Goal: Find specific page/section: Find specific page/section

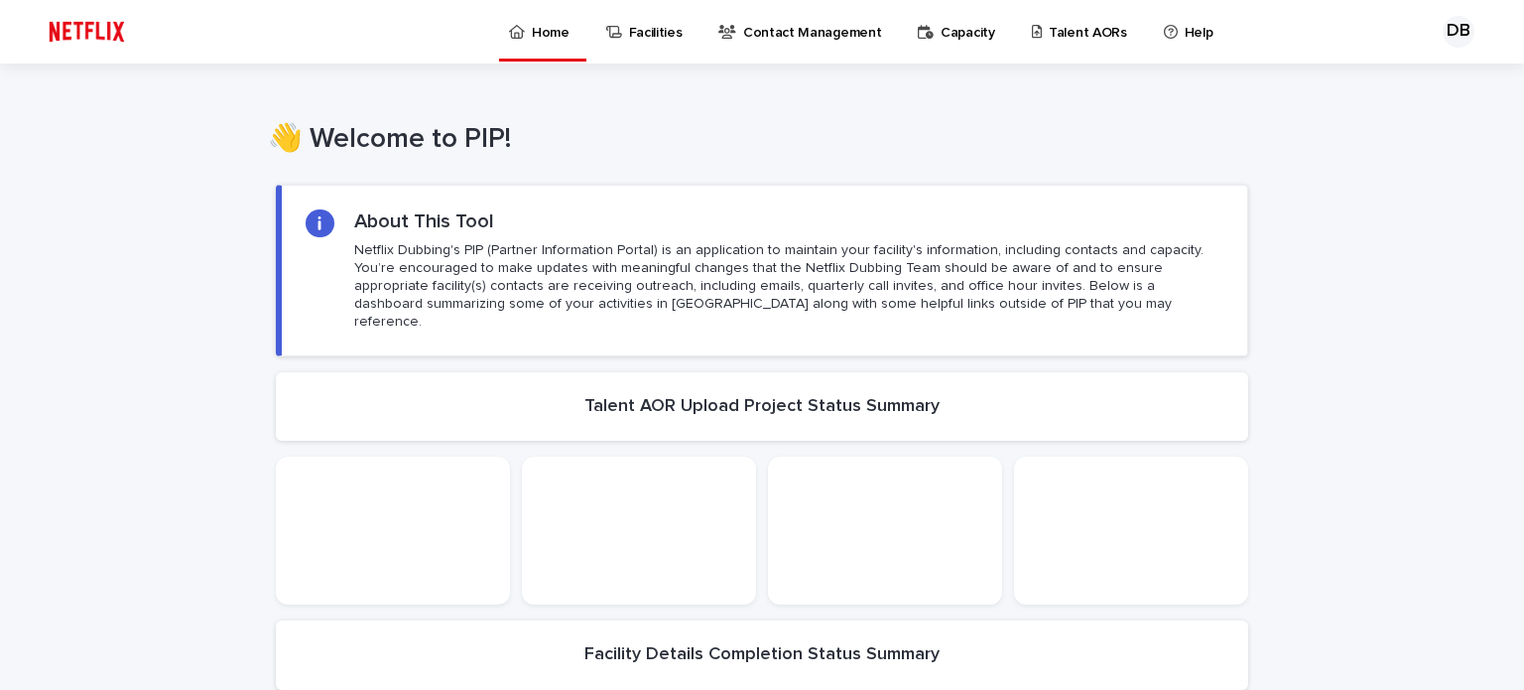
click at [944, 33] on p "Capacity" at bounding box center [968, 21] width 55 height 42
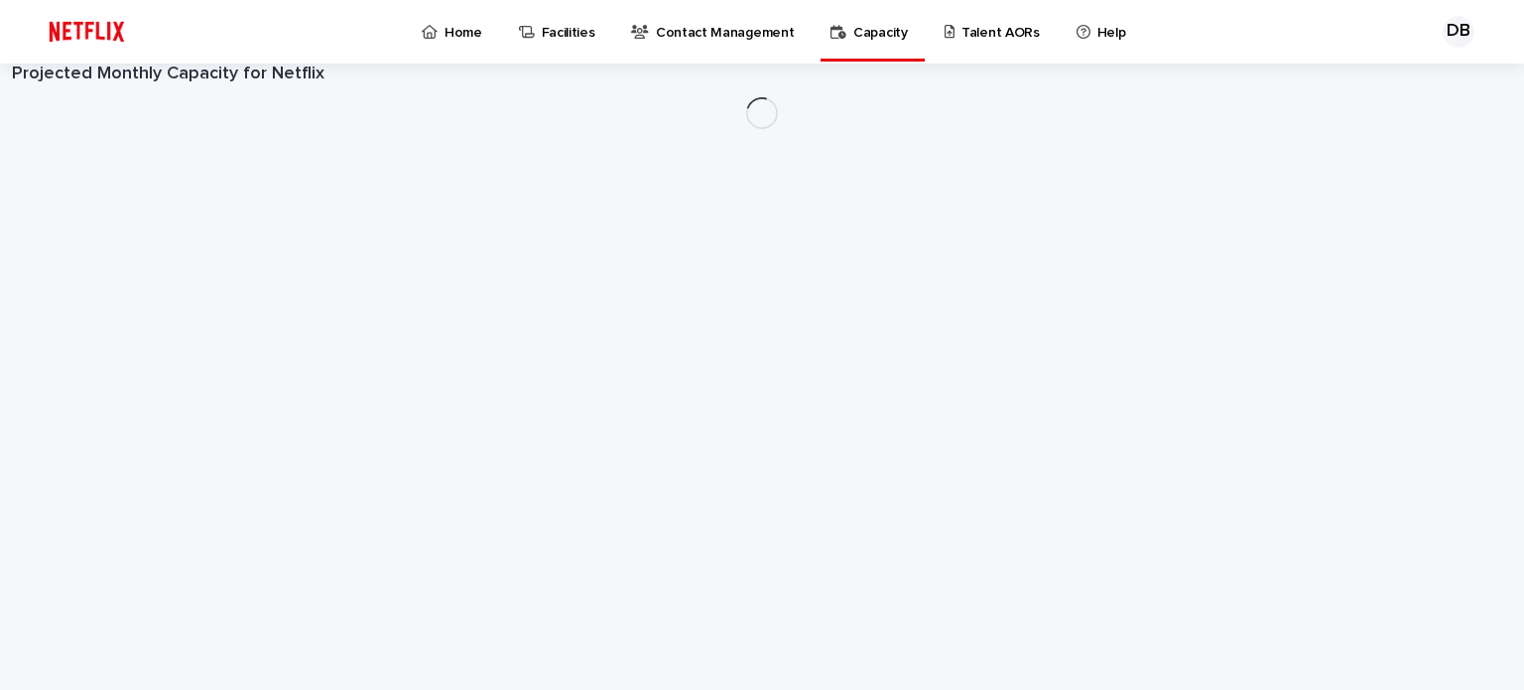
click at [981, 39] on p "Talent AORs" at bounding box center [1001, 21] width 78 height 42
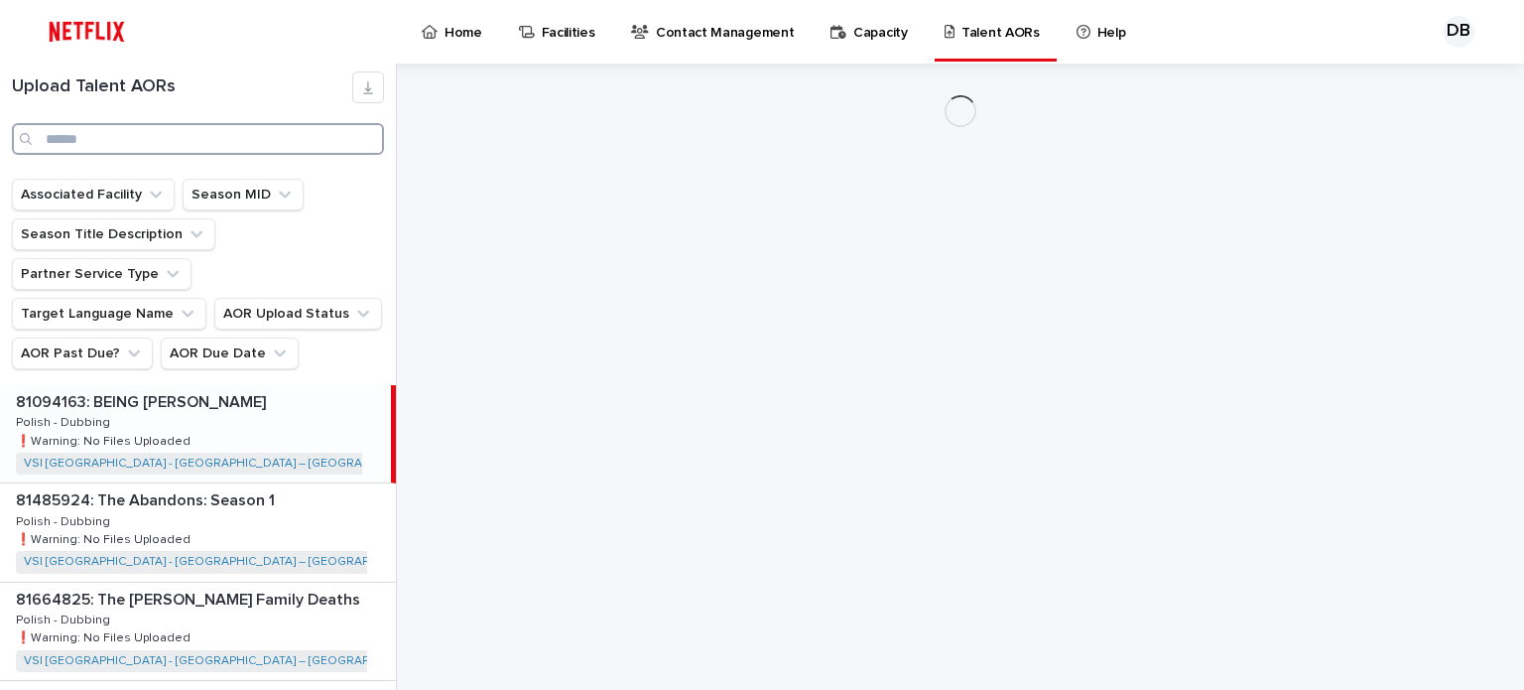
click at [202, 135] on input "Search" at bounding box center [198, 139] width 372 height 32
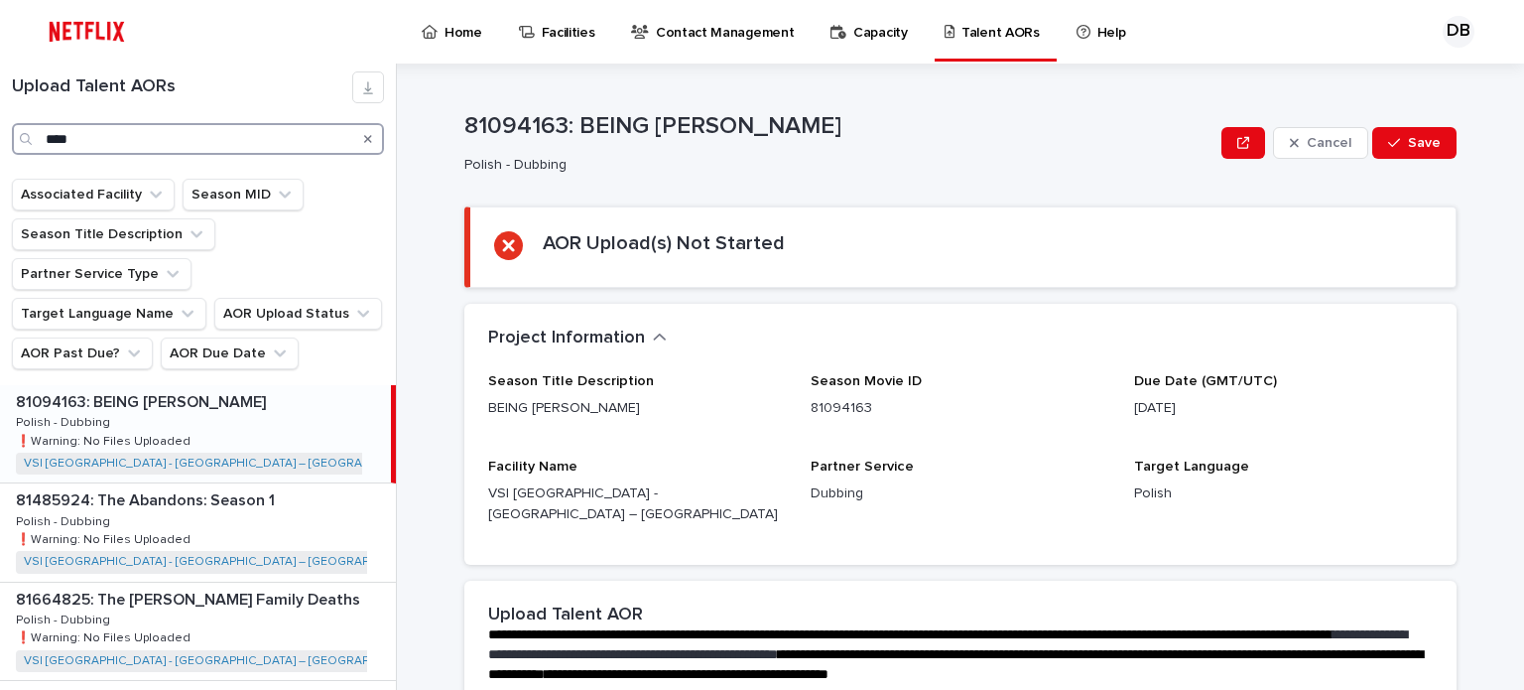
type input "*****"
